Goal: Task Accomplishment & Management: Use online tool/utility

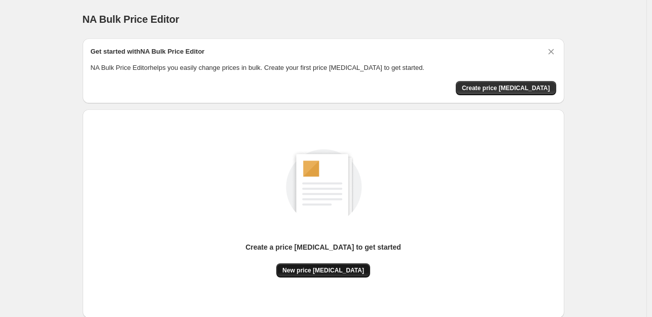
click at [332, 264] on button "New price [MEDICAL_DATA]" at bounding box center [323, 271] width 94 height 14
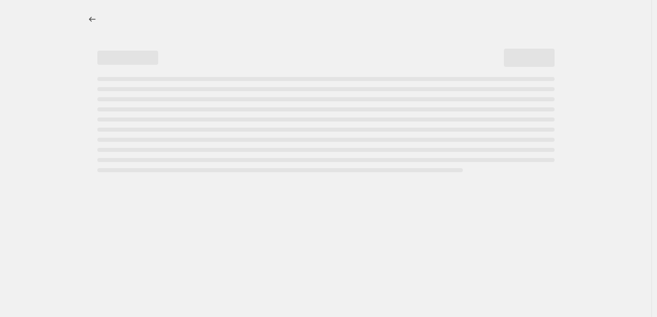
select select "percentage"
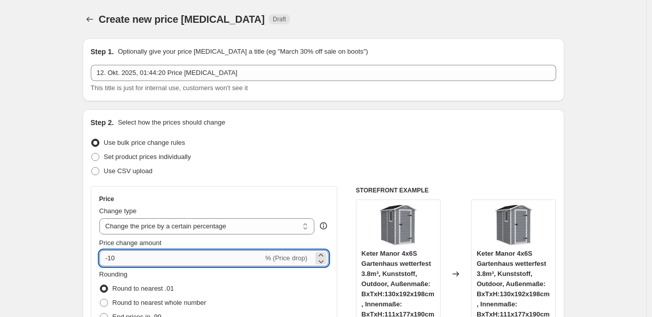
click at [138, 258] on input "-10" at bounding box center [181, 258] width 164 height 16
type input "-1"
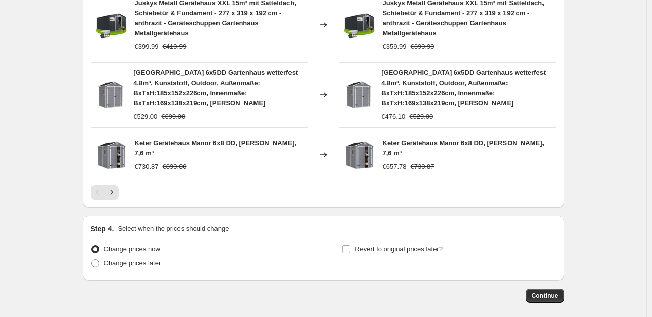
scroll to position [789, 0]
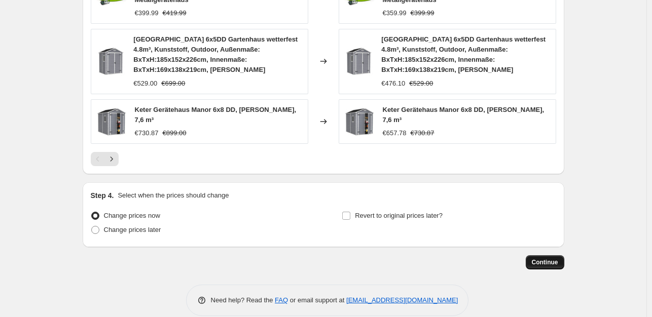
type input "-35"
click at [542, 259] on span "Continue" at bounding box center [545, 263] width 26 height 8
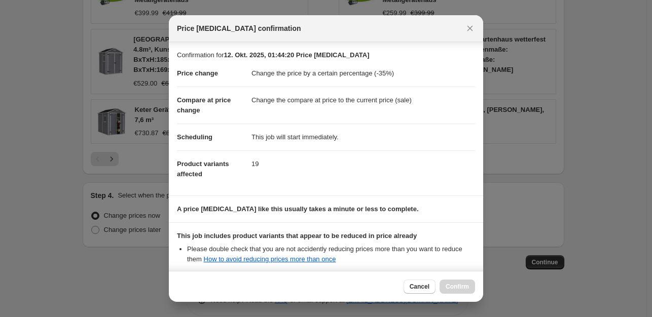
scroll to position [108, 0]
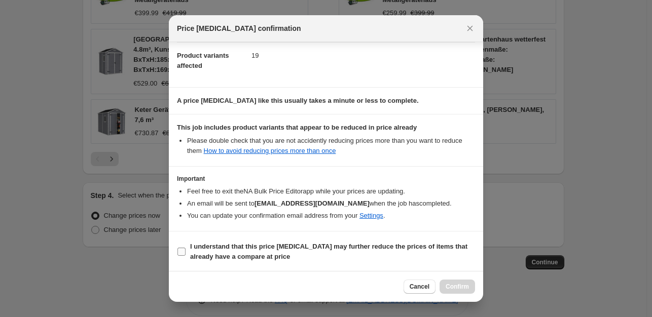
click at [178, 252] on input "I understand that this price [MEDICAL_DATA] may further reduce the prices of it…" at bounding box center [181, 252] width 8 height 8
checkbox input "true"
click at [450, 284] on span "Confirm" at bounding box center [457, 287] width 23 height 8
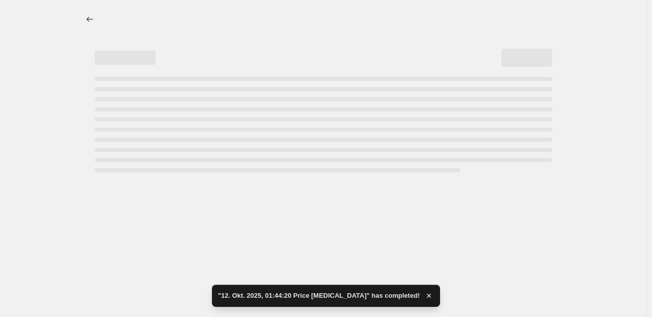
select select "percentage"
